Goal: Information Seeking & Learning: Learn about a topic

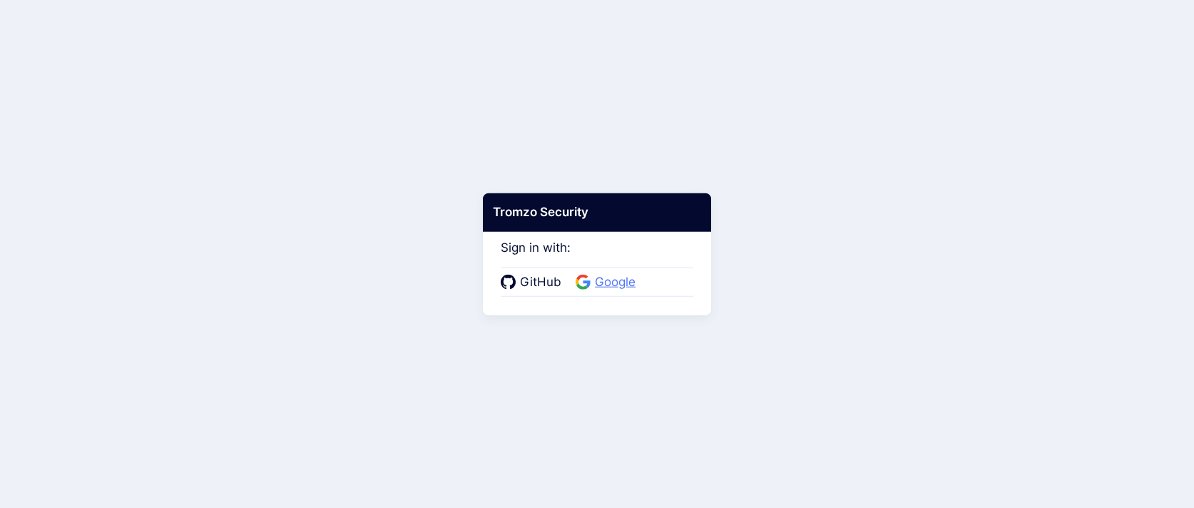
click at [581, 283] on icon at bounding box center [583, 282] width 15 height 15
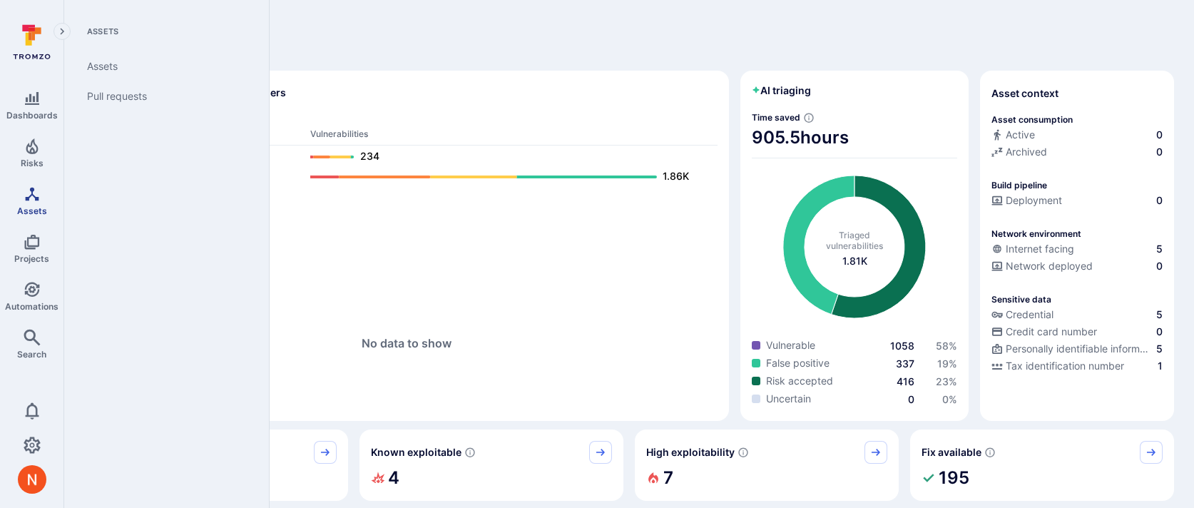
scroll to position [35, 0]
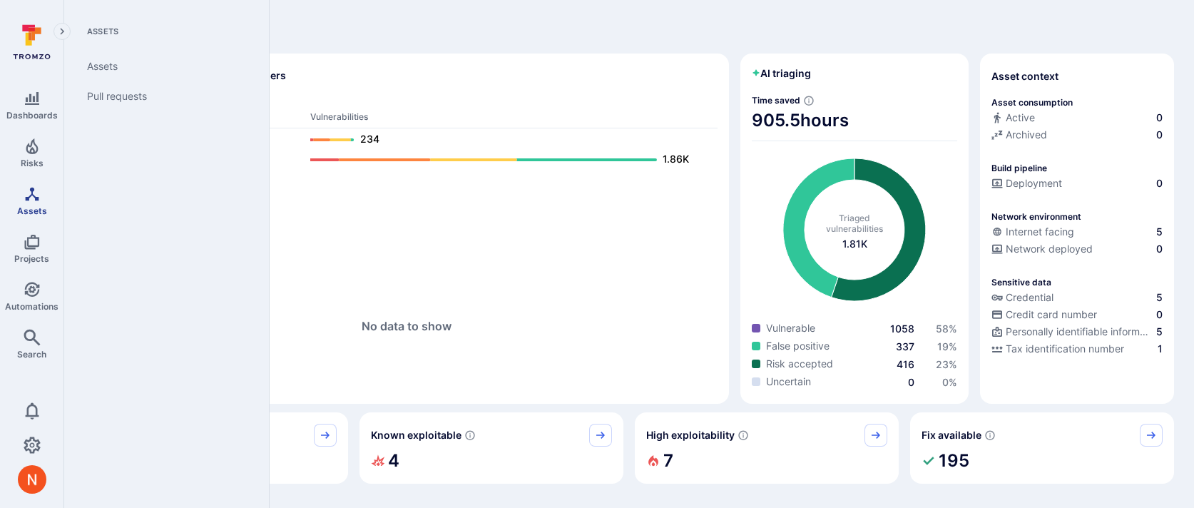
click at [34, 203] on link "Assets" at bounding box center [31, 201] width 63 height 42
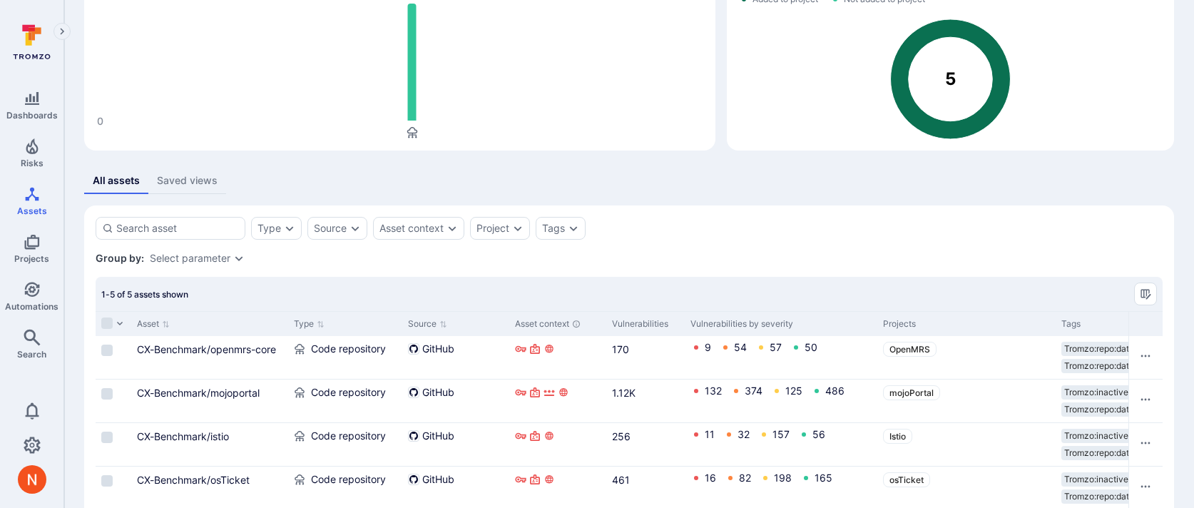
scroll to position [183, 0]
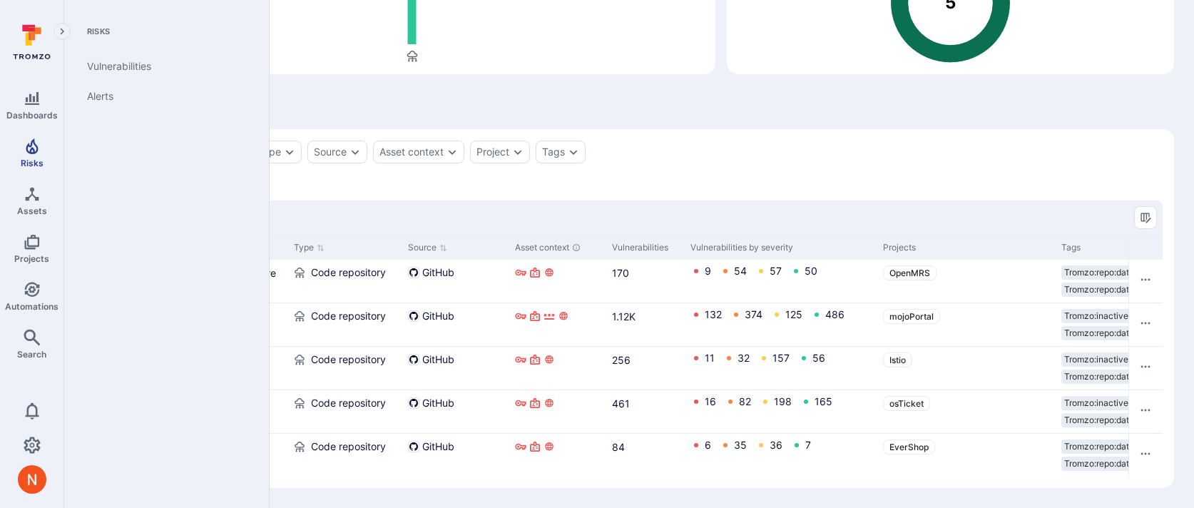
click at [35, 159] on span "Risks" at bounding box center [32, 163] width 23 height 11
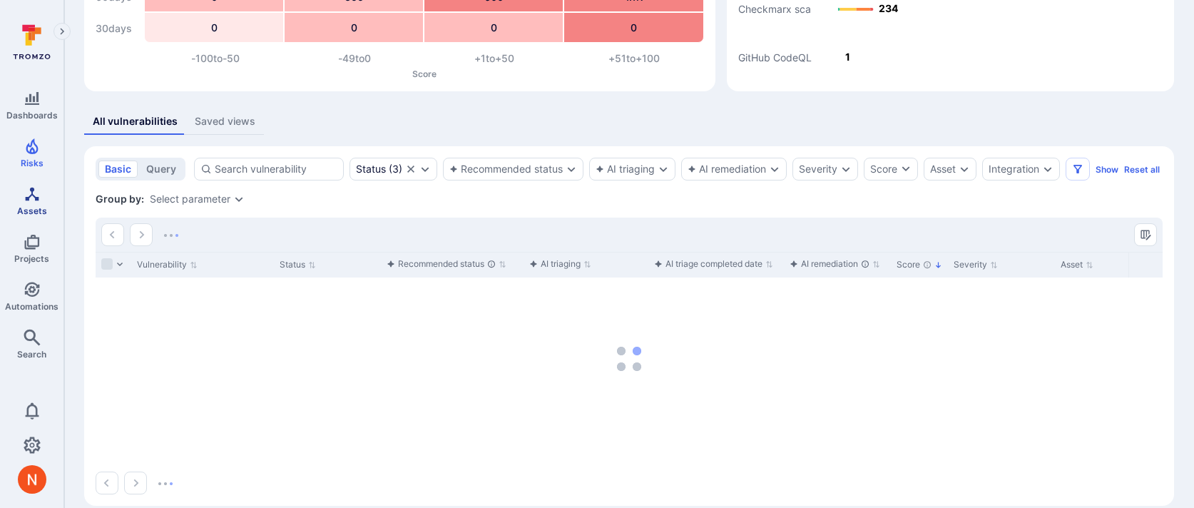
click at [22, 181] on link "Assets" at bounding box center [31, 201] width 63 height 42
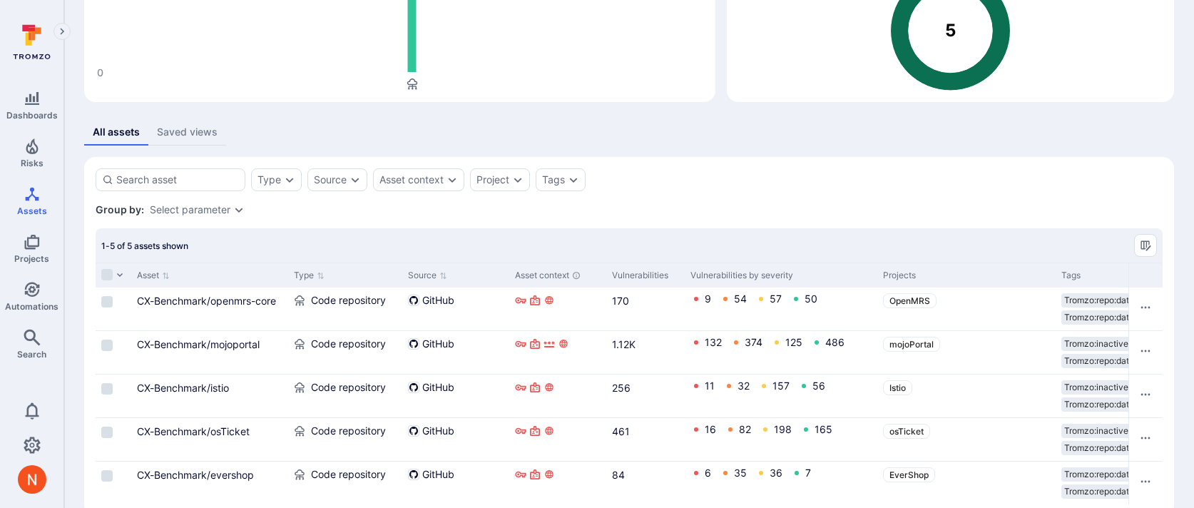
scroll to position [183, 0]
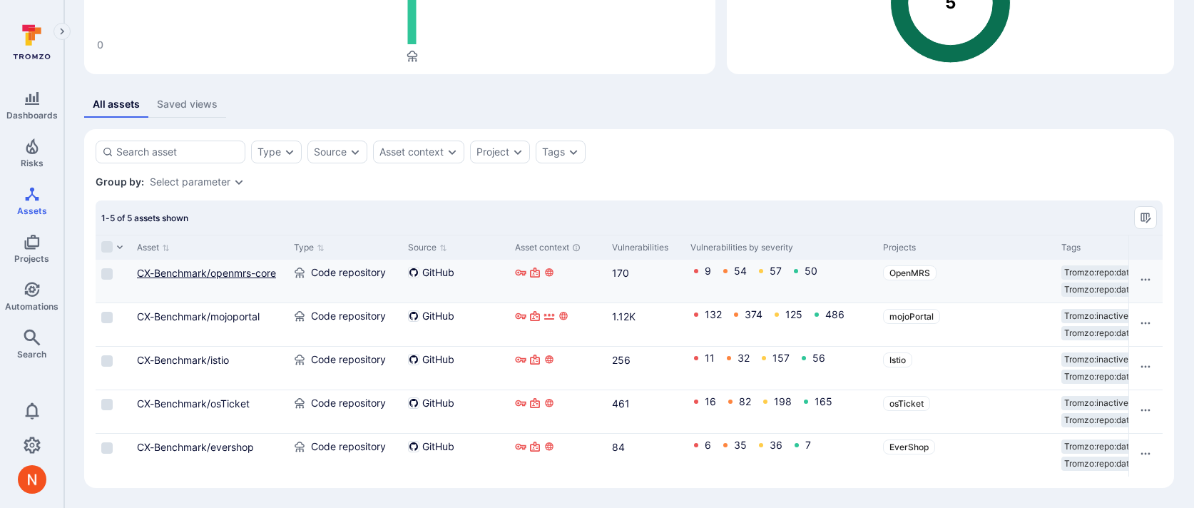
click at [206, 278] on link "CX-Benchmark/openmrs-core" at bounding box center [206, 273] width 139 height 12
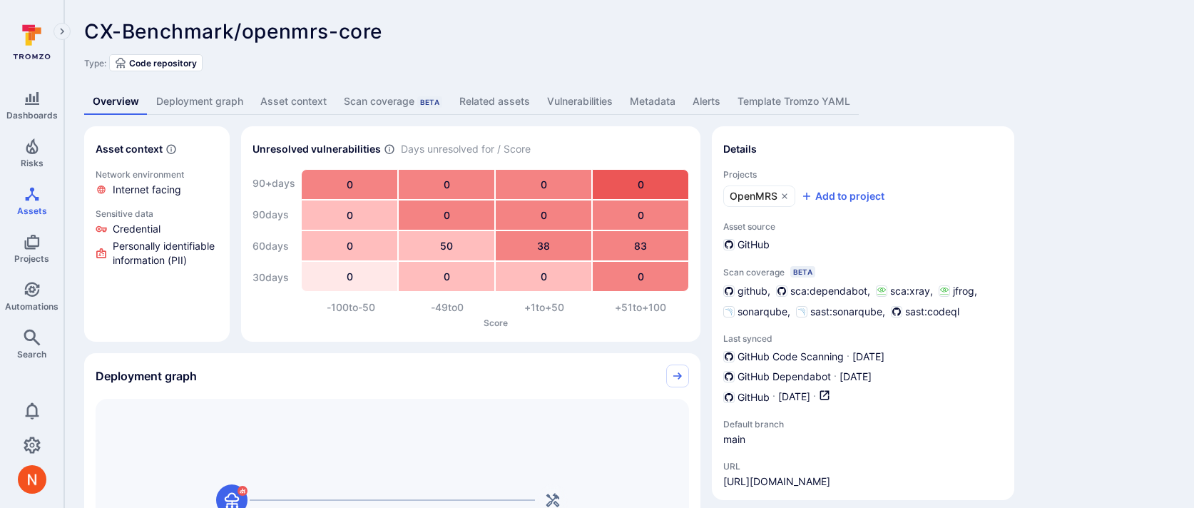
click at [200, 108] on link "Deployment graph" at bounding box center [200, 101] width 104 height 26
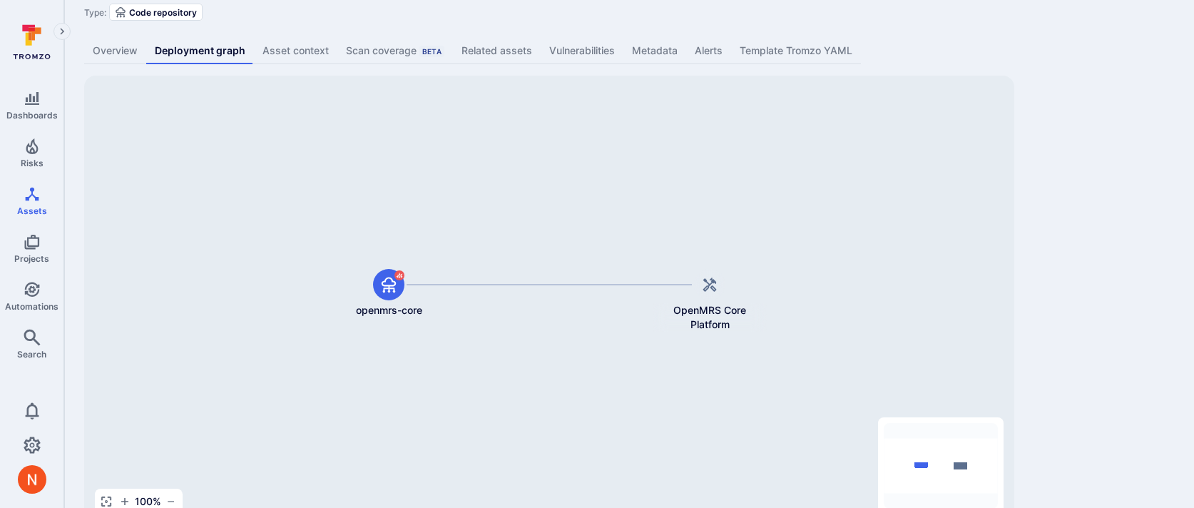
scroll to position [88, 0]
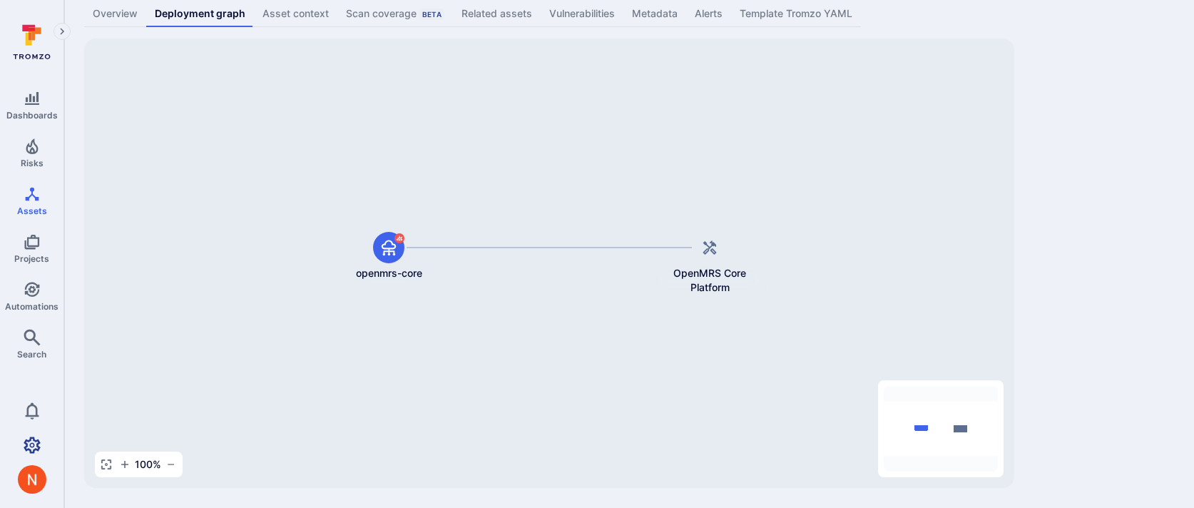
click at [36, 442] on icon "Settings" at bounding box center [32, 445] width 17 height 17
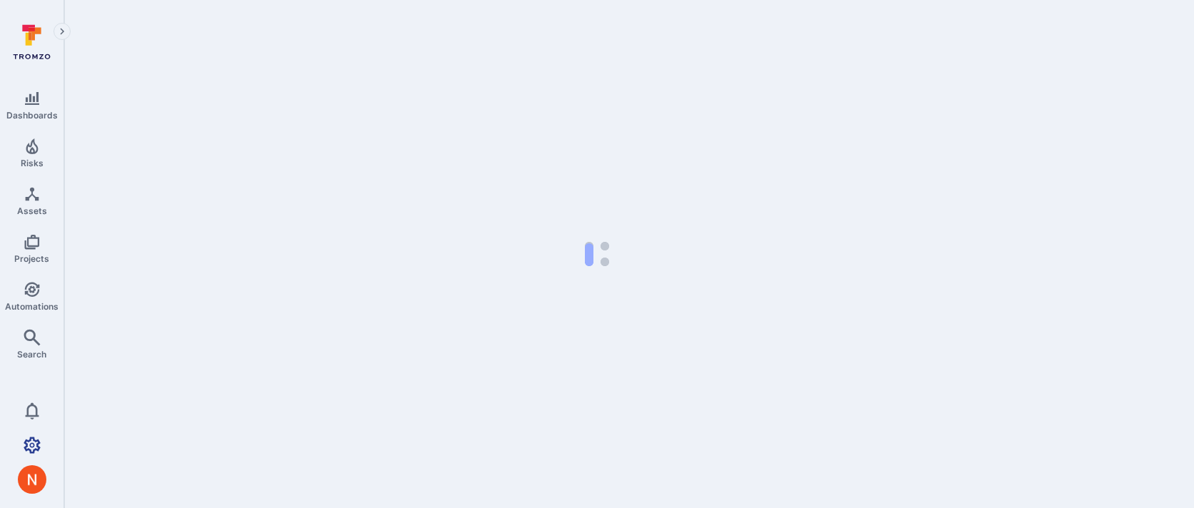
click at [36, 442] on icon "Settings" at bounding box center [32, 445] width 17 height 17
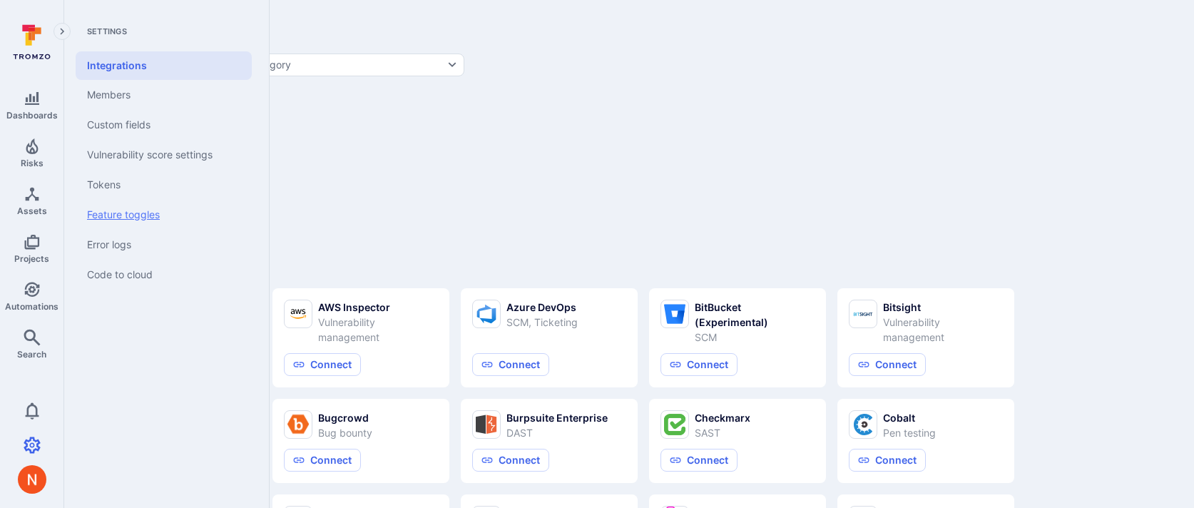
click at [121, 216] on link "Feature toggles" at bounding box center [164, 215] width 176 height 30
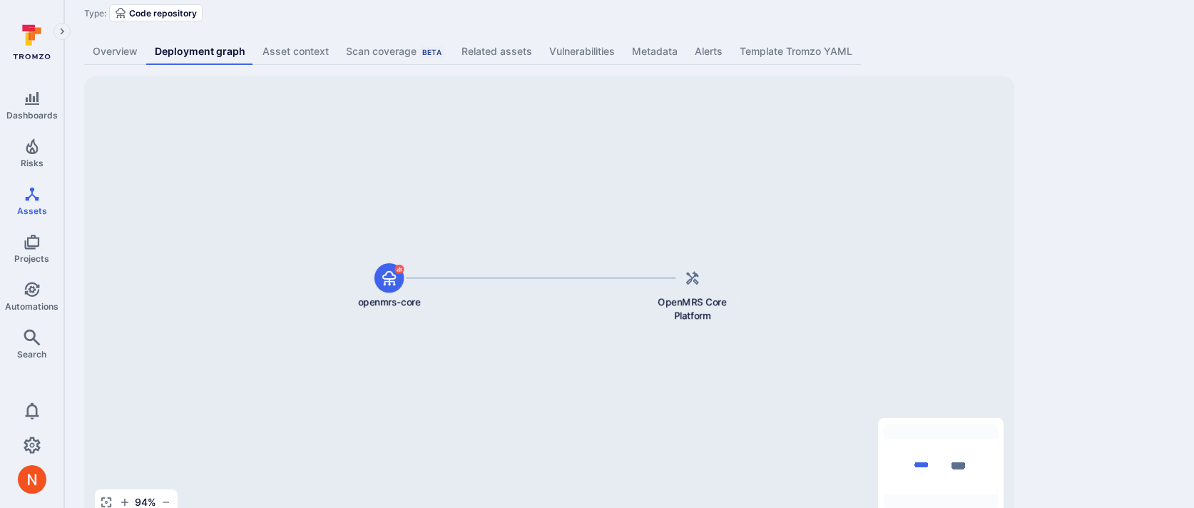
scroll to position [18, 0]
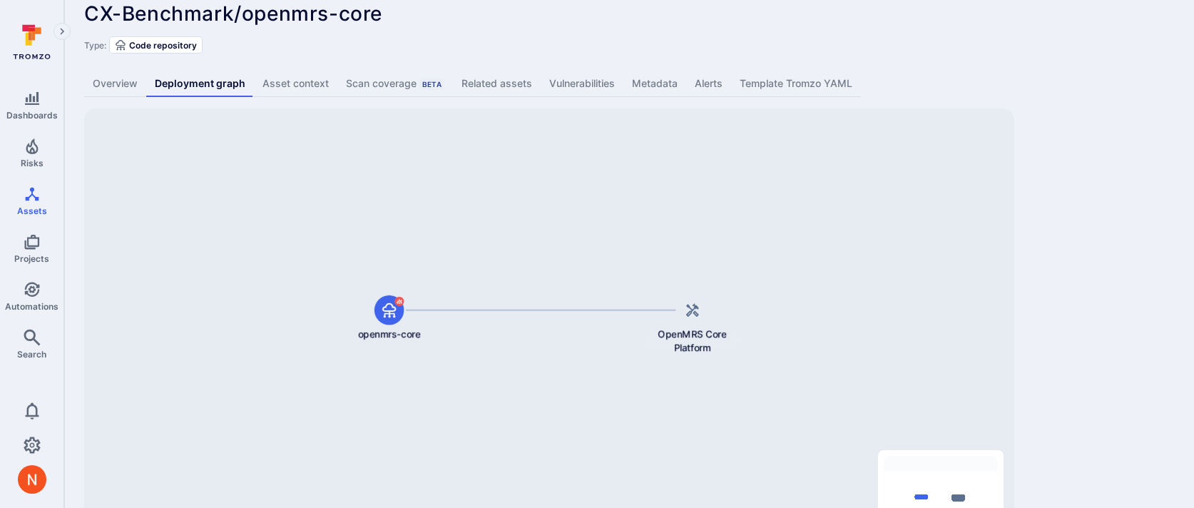
click at [555, 69] on div "CX-Benchmark/openmrs-core ... Show more Type: Code repository Overview Deployme…" at bounding box center [629, 280] width 1130 height 596
click at [555, 80] on link "Vulnerabilities" at bounding box center [582, 84] width 83 height 26
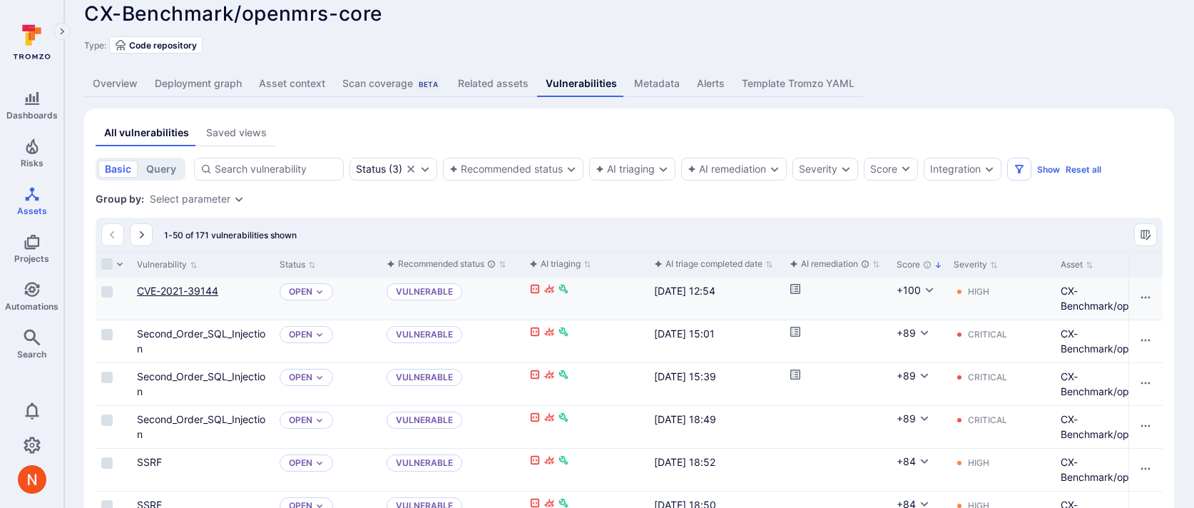
click at [178, 290] on link "CVE-2021-39144" at bounding box center [177, 291] width 81 height 12
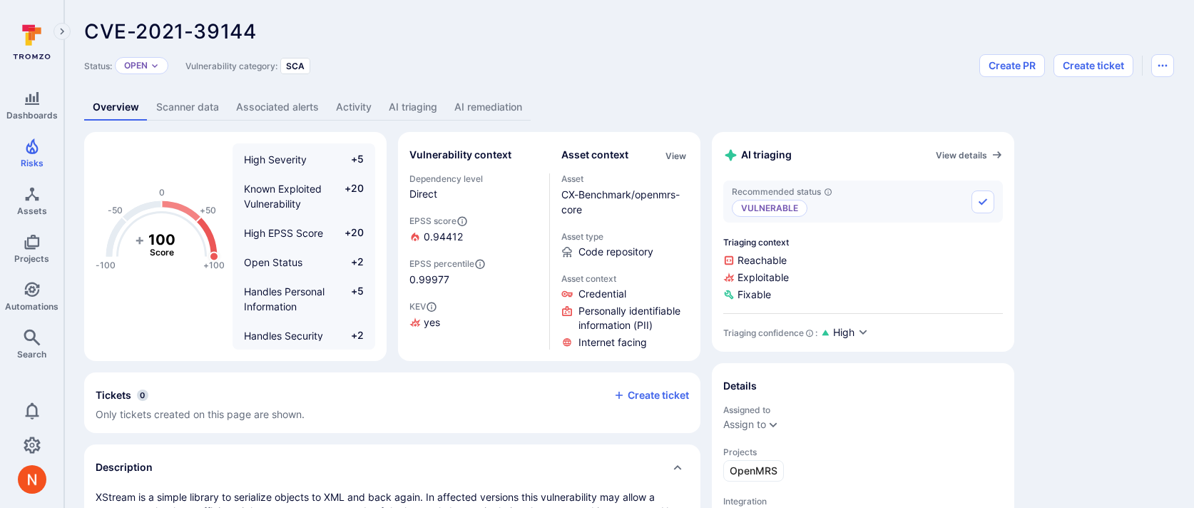
click at [439, 112] on link "AI triaging" at bounding box center [413, 107] width 66 height 26
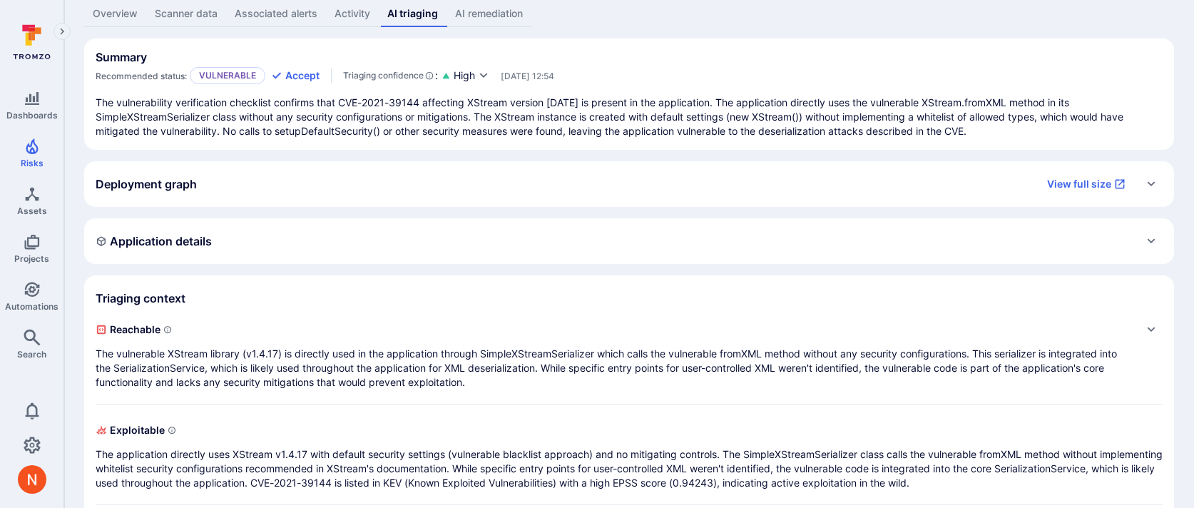
scroll to position [165, 0]
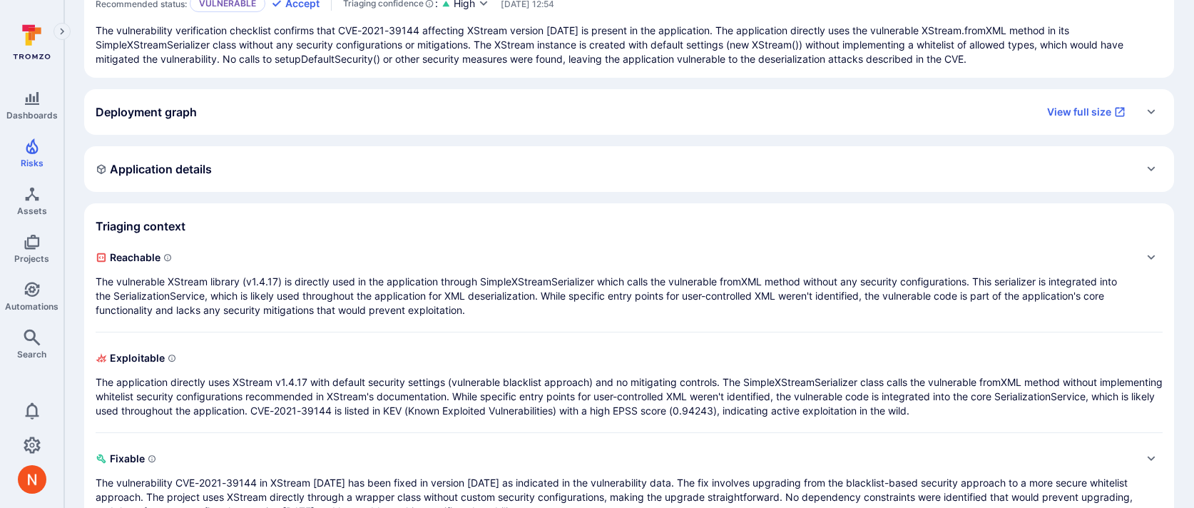
click at [405, 131] on div "Deployment graph View full size" at bounding box center [629, 112] width 1090 height 46
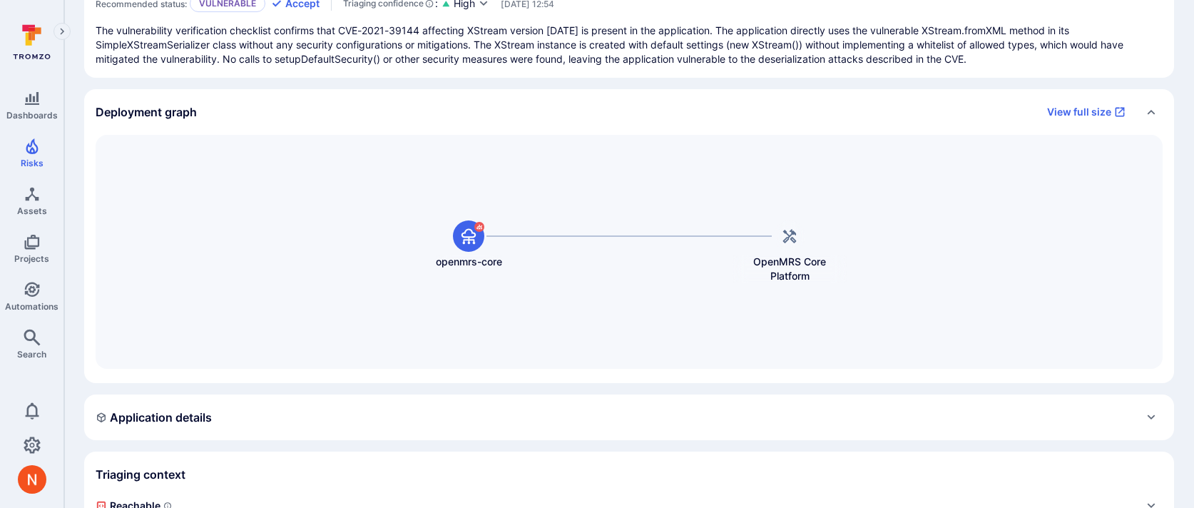
click at [405, 131] on div "Deployment graph View full size" at bounding box center [629, 112] width 1090 height 46
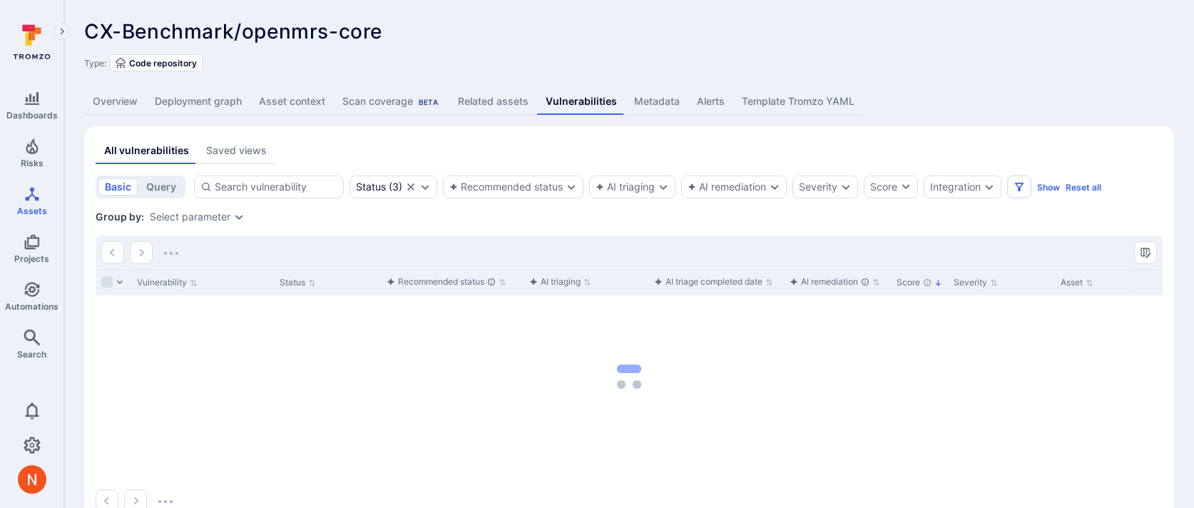
scroll to position [18, 0]
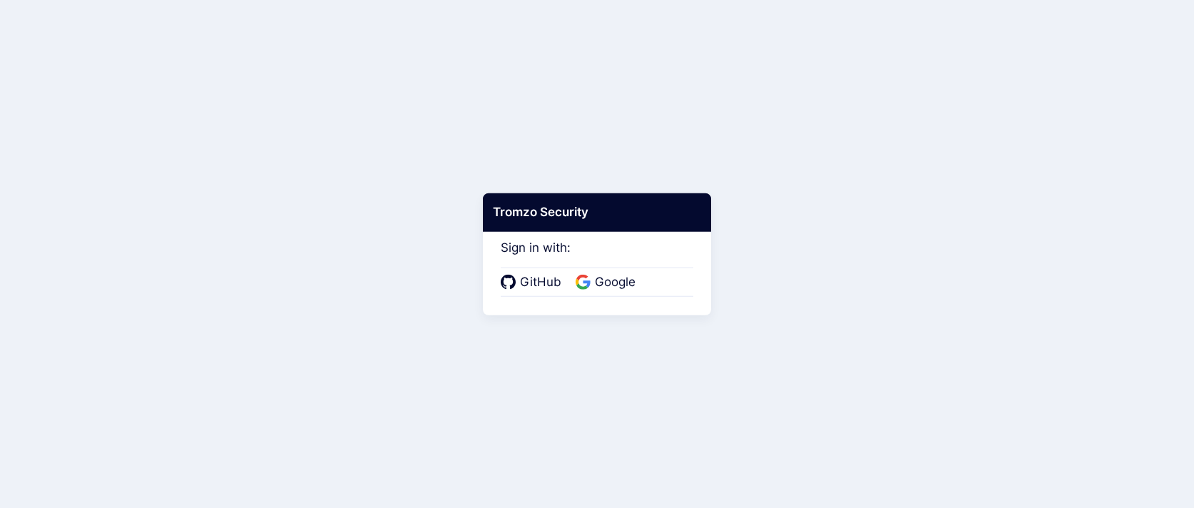
click at [612, 295] on div "GitHub Google" at bounding box center [597, 282] width 193 height 30
click at [612, 278] on span "Google" at bounding box center [615, 282] width 49 height 19
